Goal: Navigation & Orientation: Find specific page/section

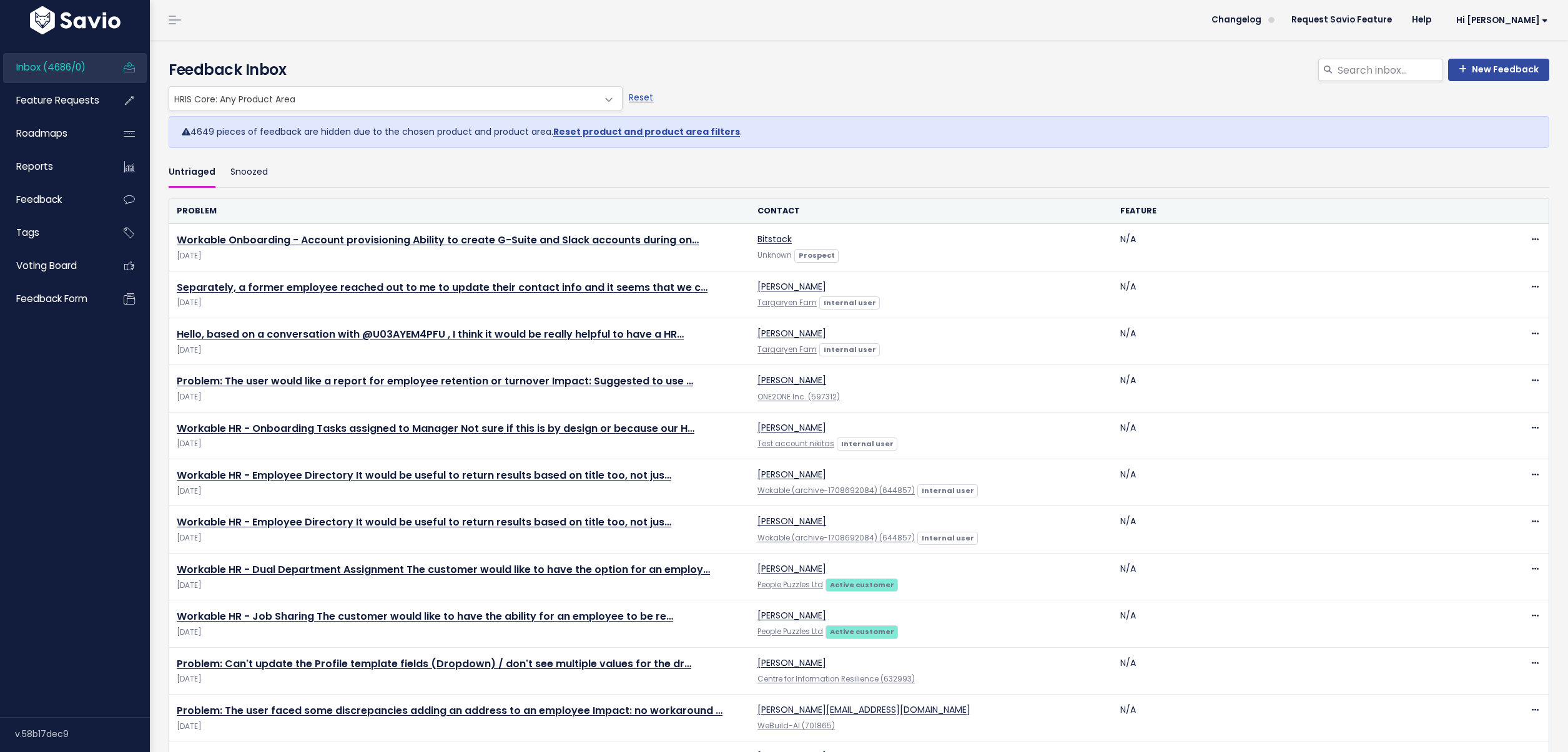
click at [65, 65] on span "Inbox (4686/0)" at bounding box center [51, 67] width 70 height 13
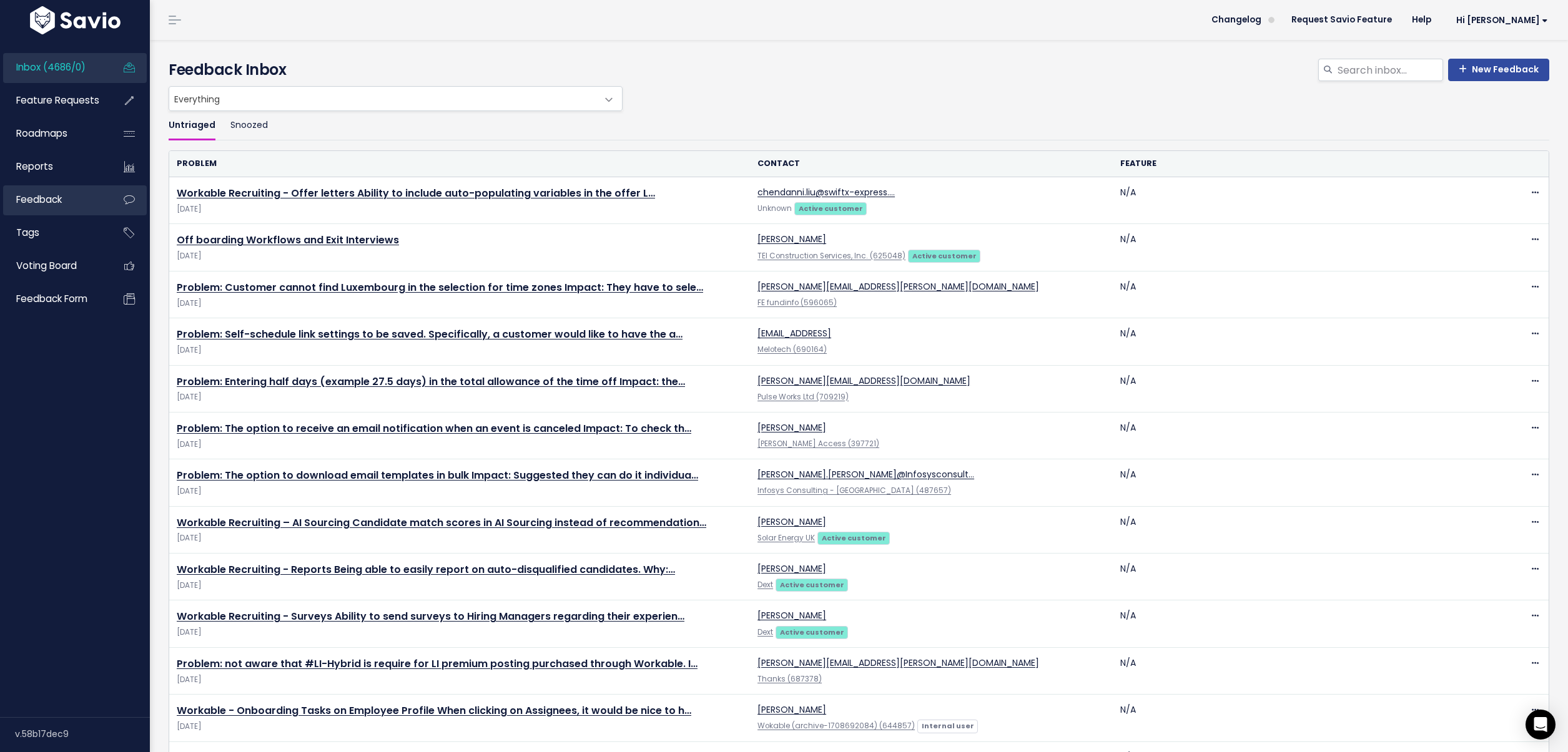
click at [48, 197] on span "Feedback" at bounding box center [39, 199] width 46 height 13
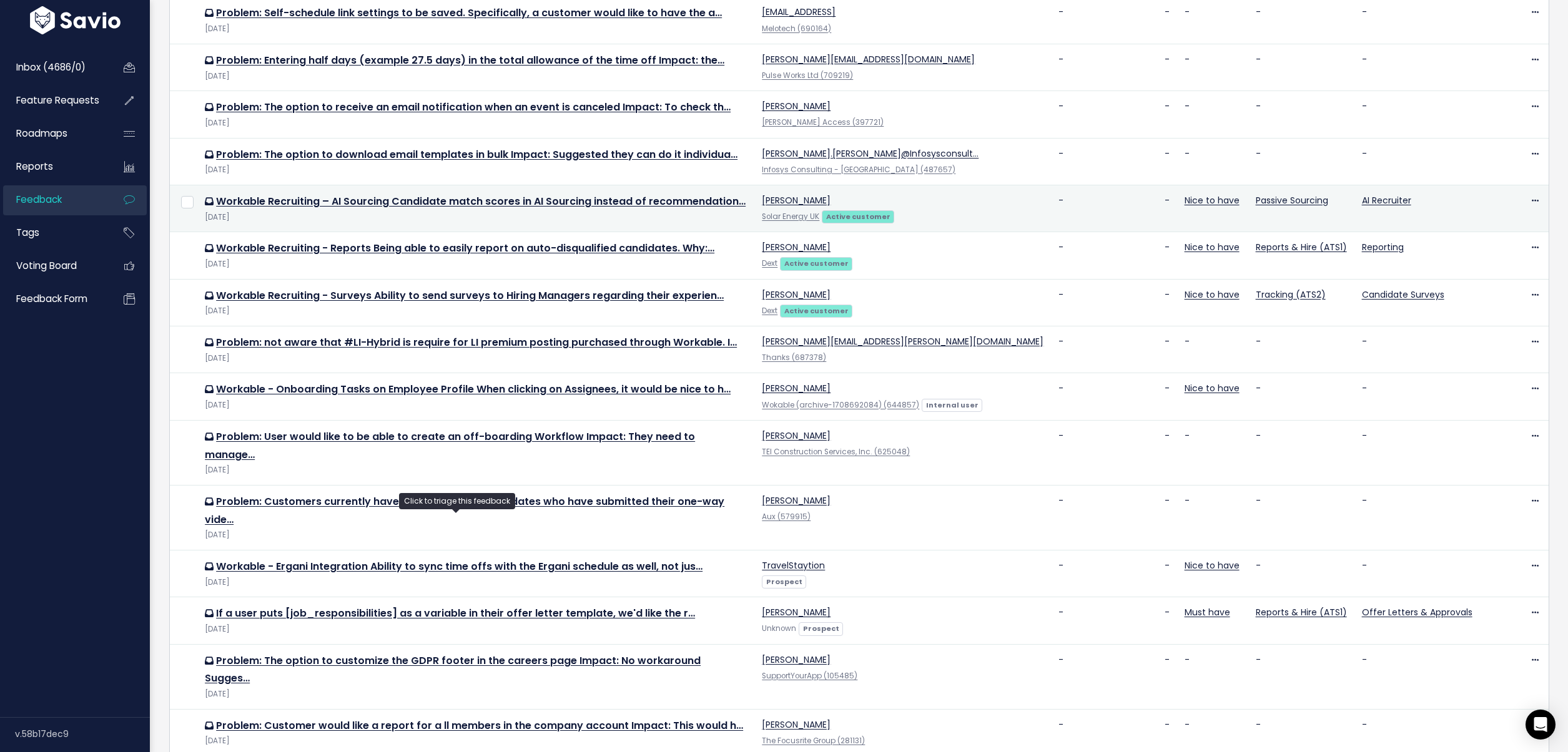
scroll to position [401, 0]
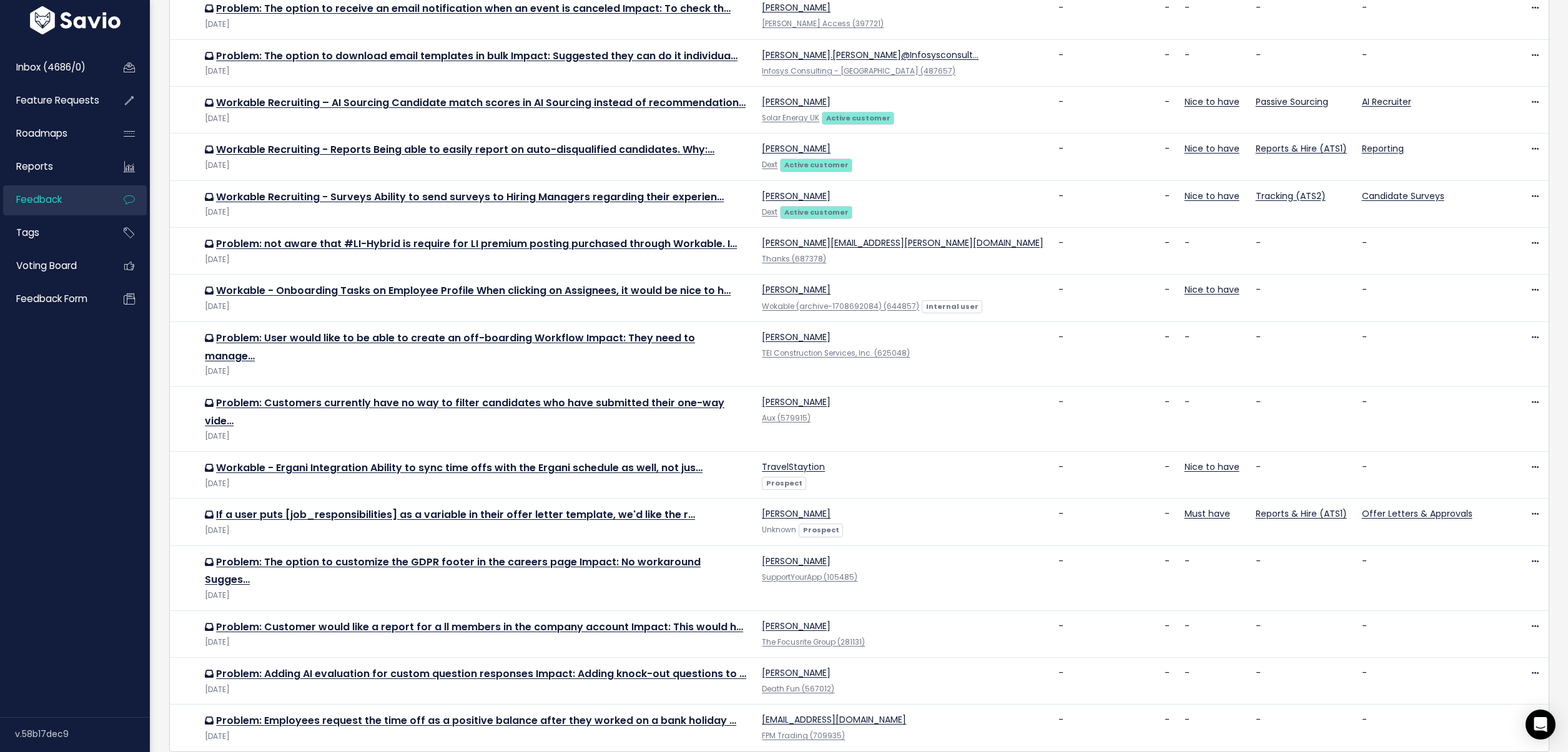
click at [820, 751] on link "2" at bounding box center [821, 767] width 20 height 20
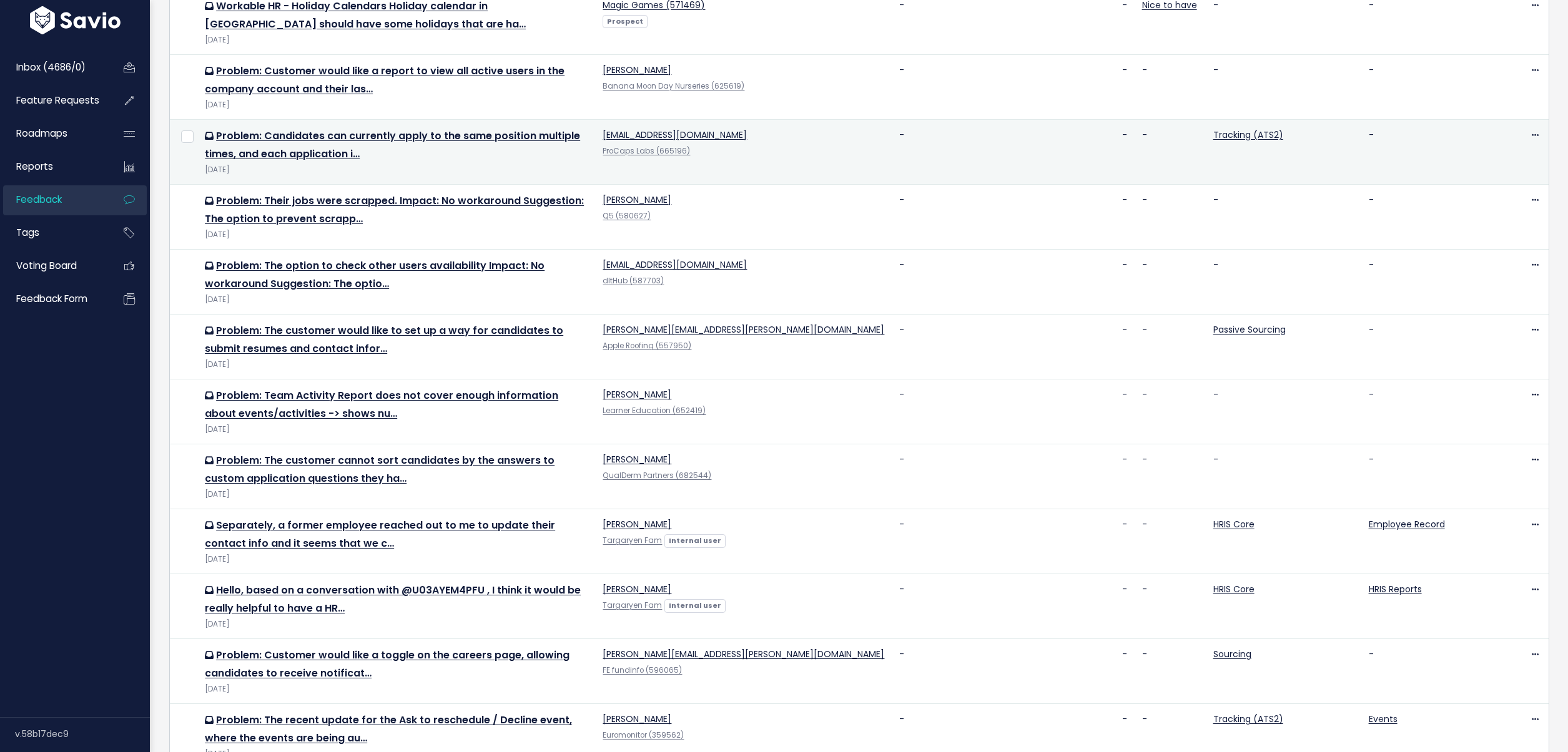
scroll to position [607, 0]
